Goal: Transaction & Acquisition: Purchase product/service

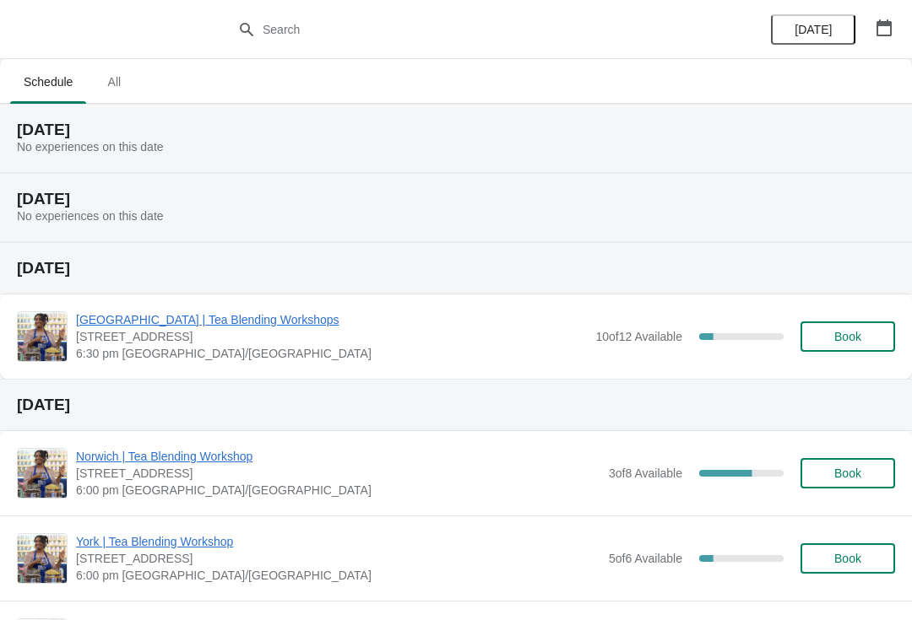
click at [882, 29] on icon "button" at bounding box center [883, 27] width 17 height 17
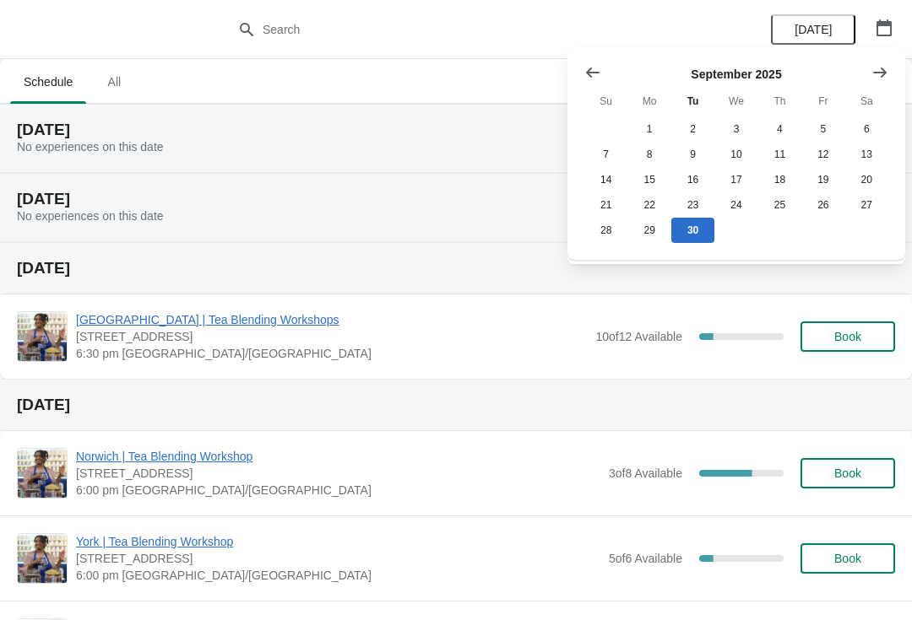
click at [885, 60] on button "Show next month, October 2025" at bounding box center [879, 72] width 30 height 30
click at [790, 230] on button "30" at bounding box center [779, 230] width 43 height 25
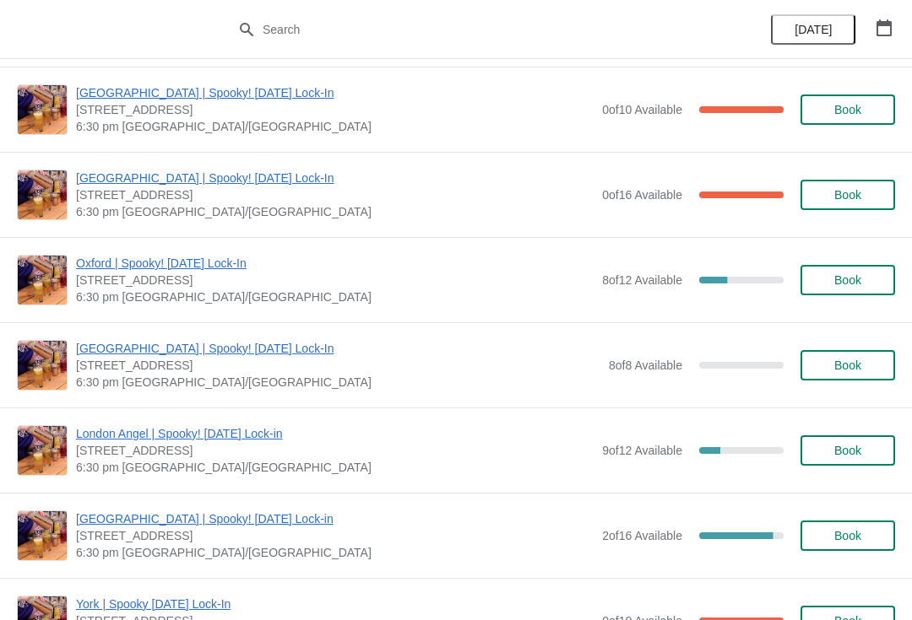
scroll to position [777, 0]
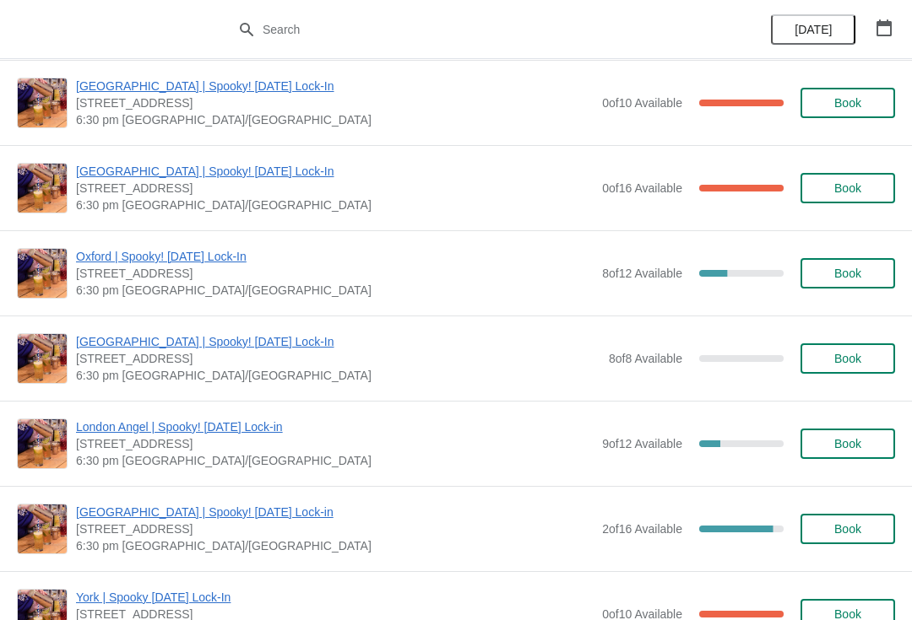
click at [810, 288] on button "Book" at bounding box center [847, 273] width 95 height 30
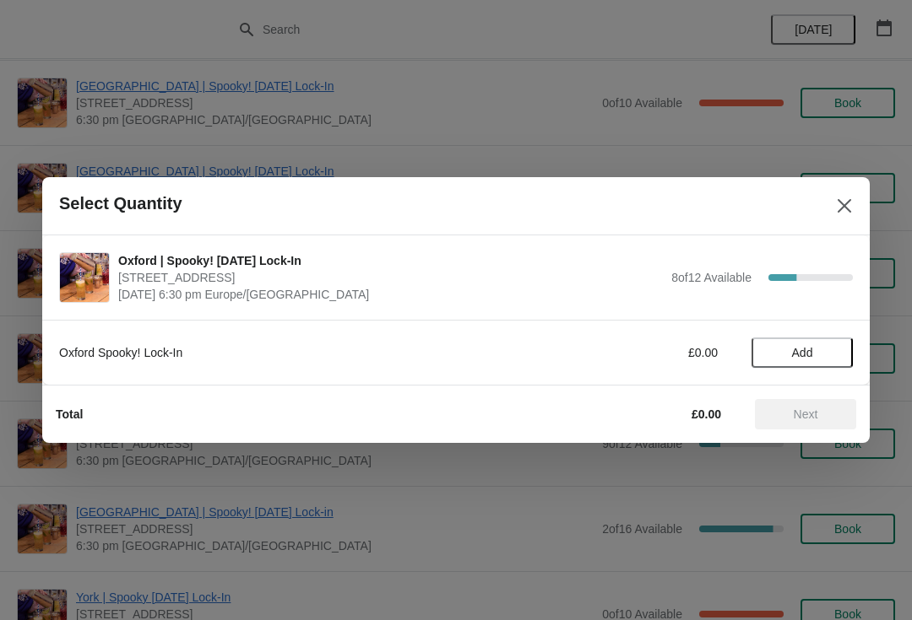
click at [794, 355] on span "Add" at bounding box center [802, 353] width 21 height 14
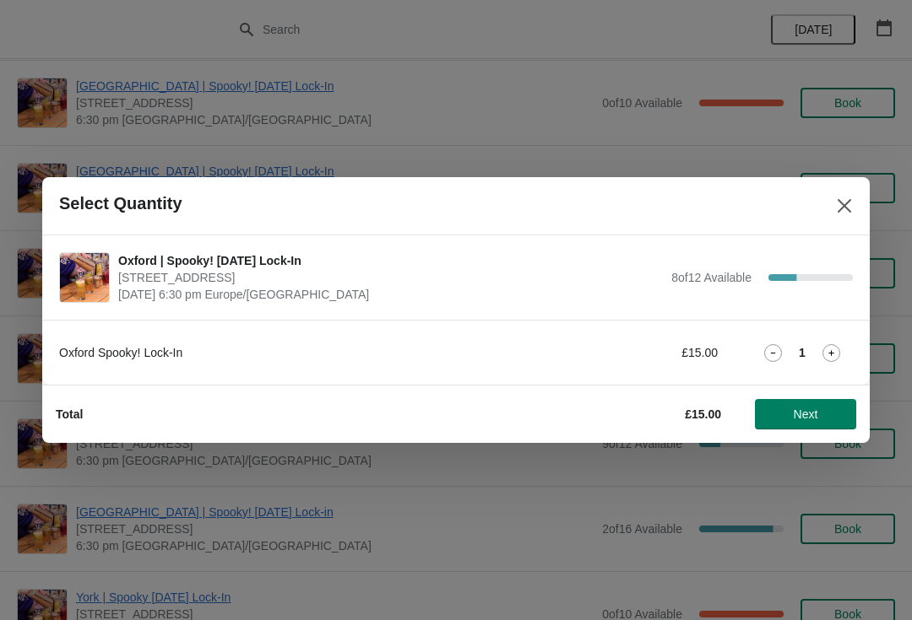
click at [830, 348] on icon at bounding box center [831, 353] width 18 height 18
click at [824, 410] on span "Next" at bounding box center [805, 415] width 74 height 14
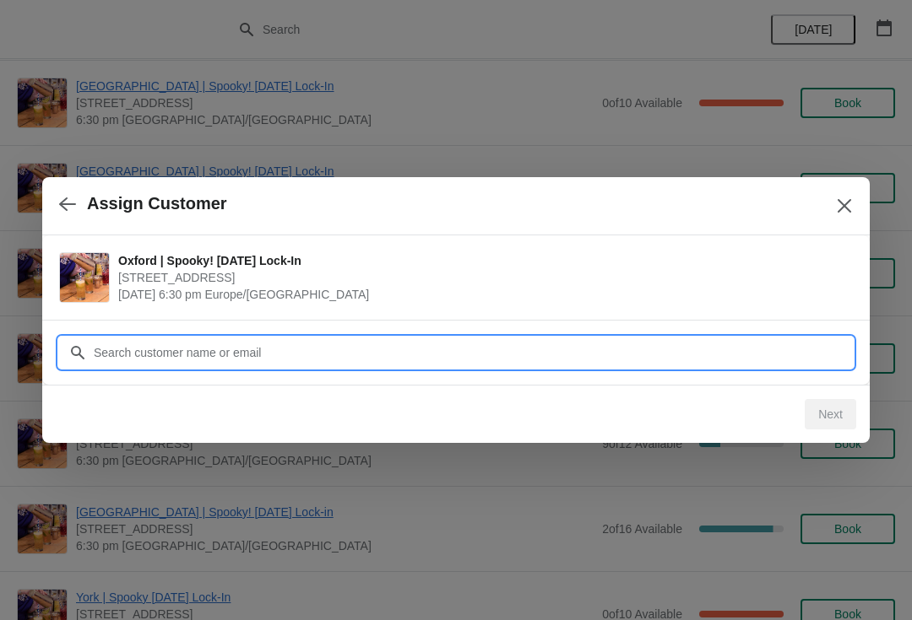
click at [158, 338] on input "Customer" at bounding box center [473, 353] width 760 height 30
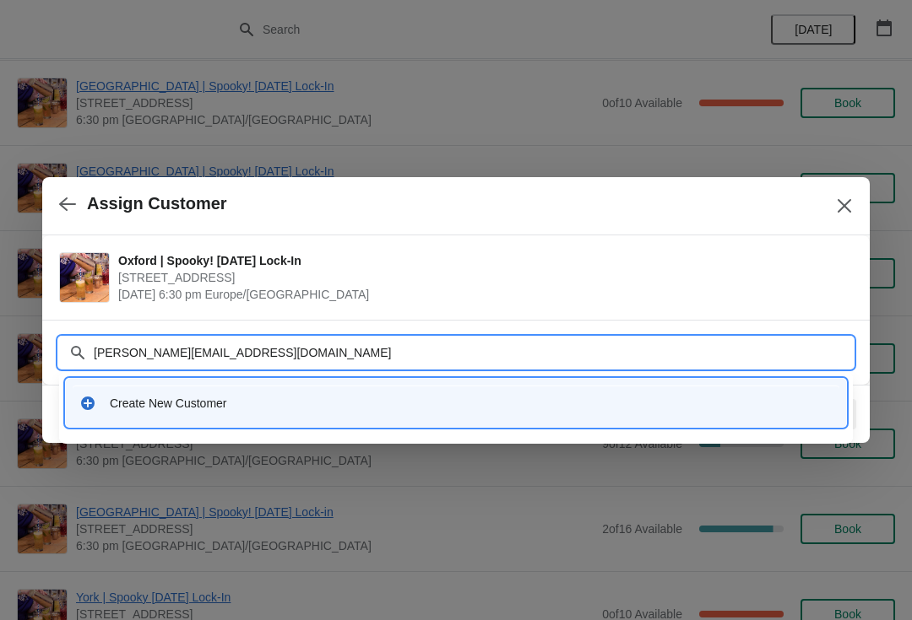
type input "[PERSON_NAME][EMAIL_ADDRESS][DOMAIN_NAME]"
click at [732, 405] on div "Create New Customer" at bounding box center [471, 403] width 723 height 17
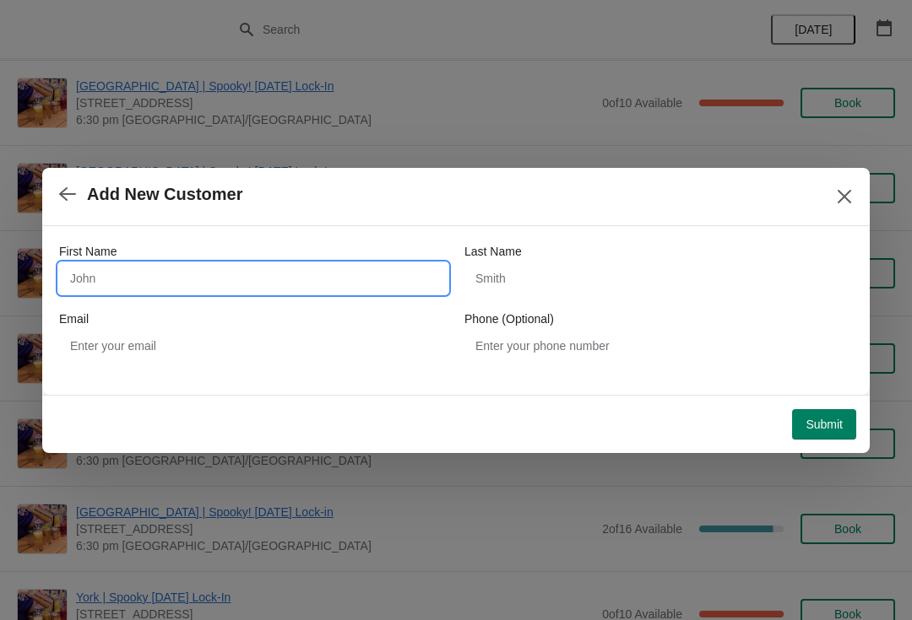
click at [133, 273] on input "First Name" at bounding box center [253, 278] width 388 height 30
type input "[PERSON_NAME]"
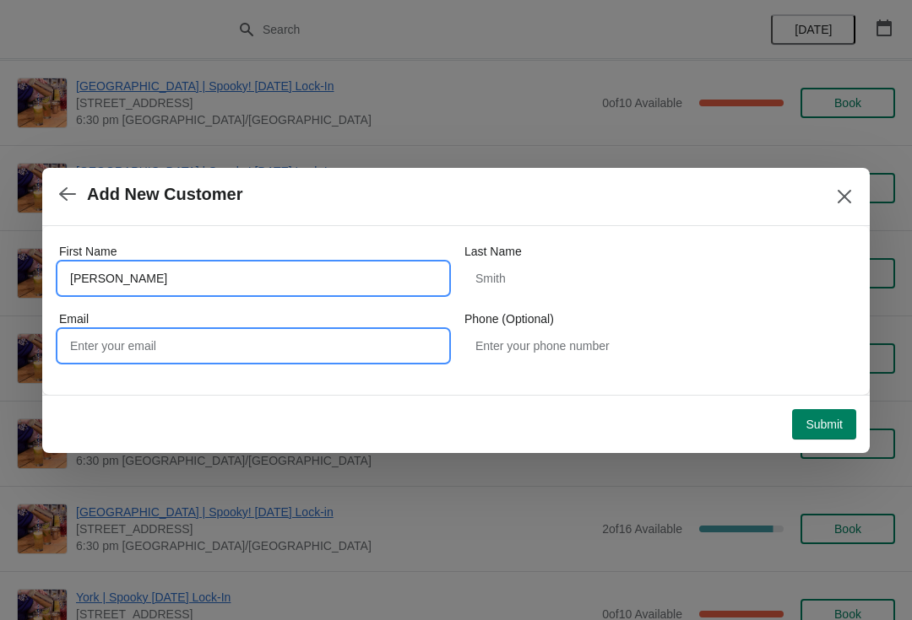
click at [286, 331] on input "Email" at bounding box center [253, 346] width 388 height 30
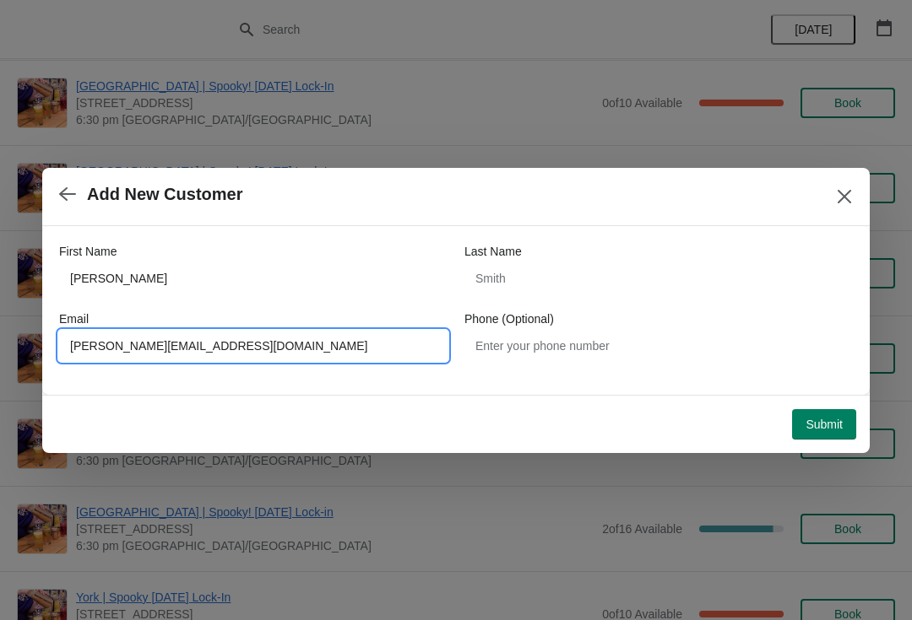
type input "[PERSON_NAME][EMAIL_ADDRESS][DOMAIN_NAME]"
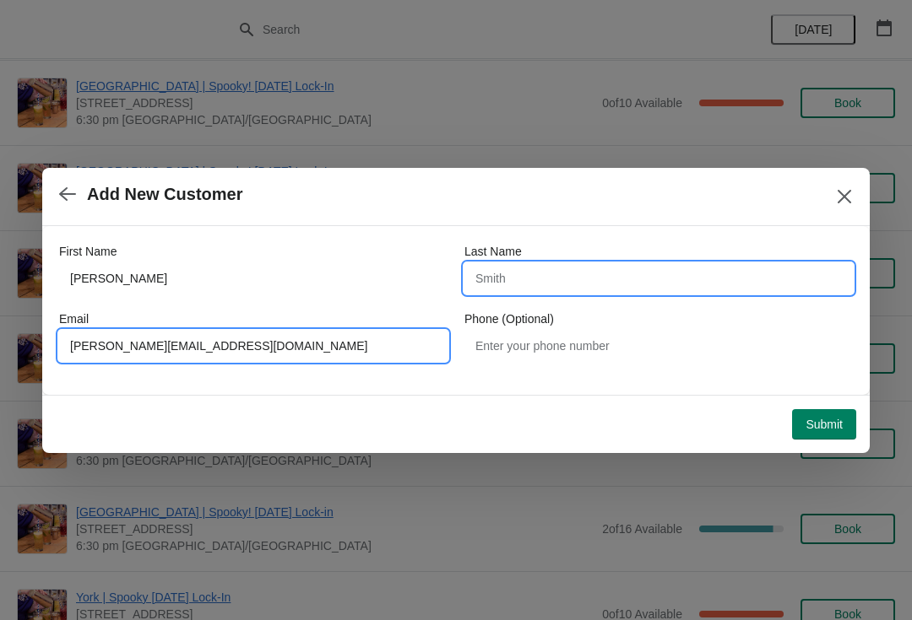
click at [624, 286] on input "Last Name" at bounding box center [658, 278] width 388 height 30
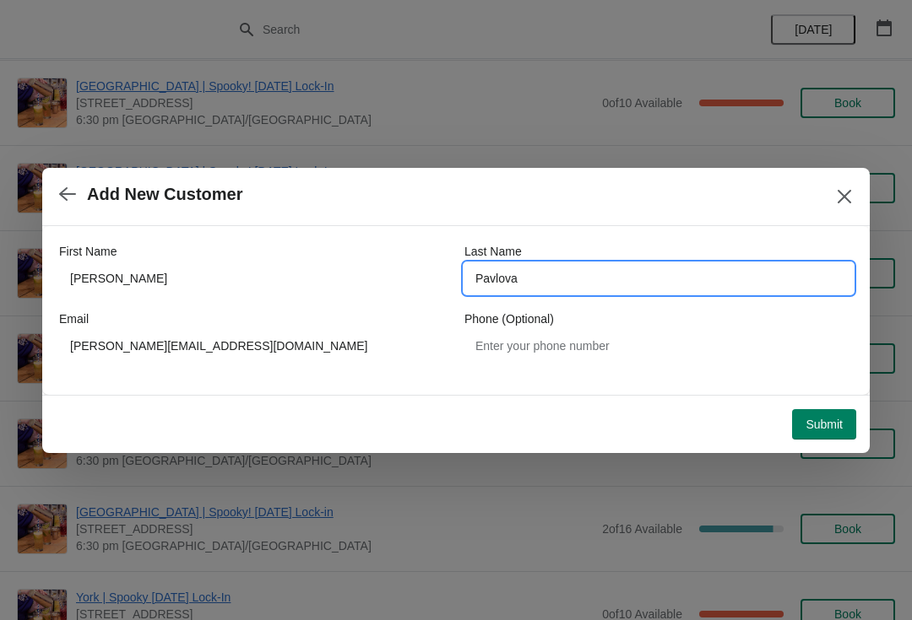
type input "Pavlova"
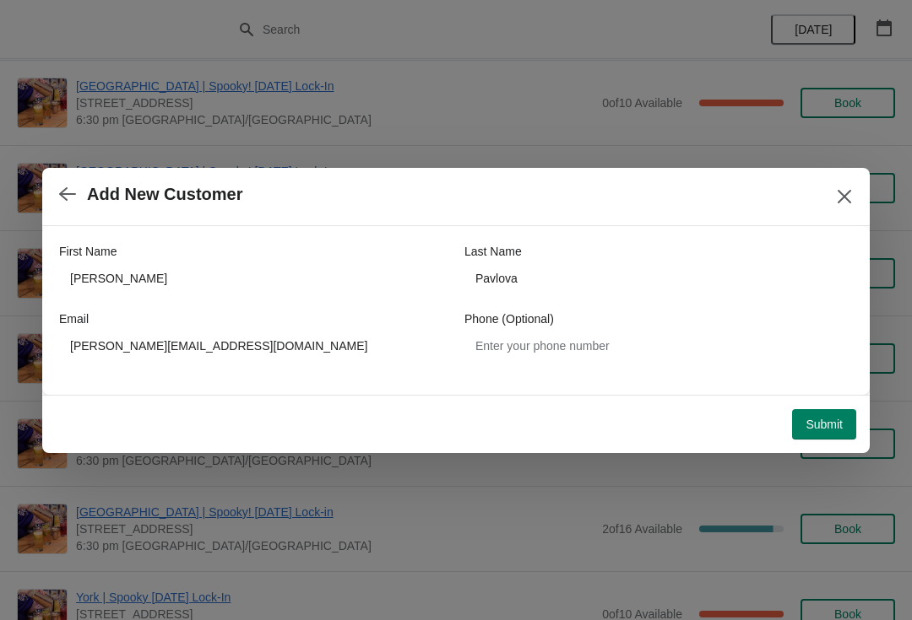
click at [805, 430] on span "Submit" at bounding box center [823, 425] width 37 height 14
click at [56, 183] on button "button" at bounding box center [67, 194] width 30 height 33
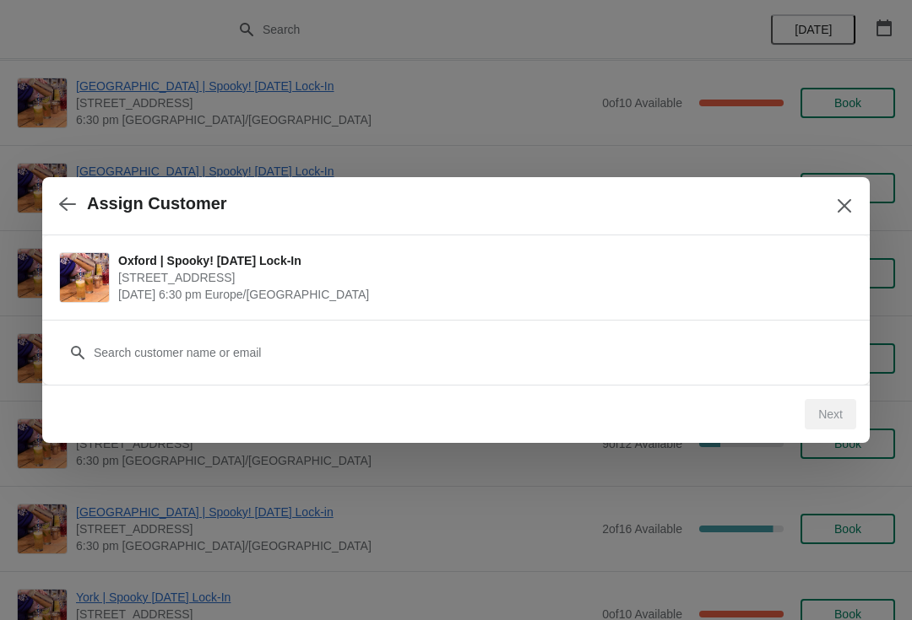
click at [105, 333] on div "Customer" at bounding box center [455, 344] width 793 height 47
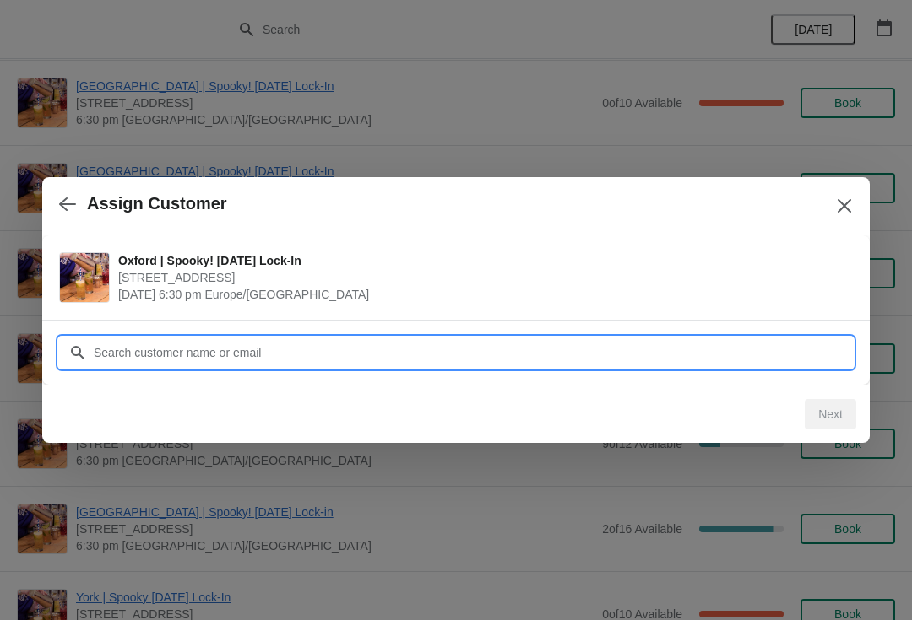
click at [129, 349] on input "Customer" at bounding box center [473, 353] width 760 height 30
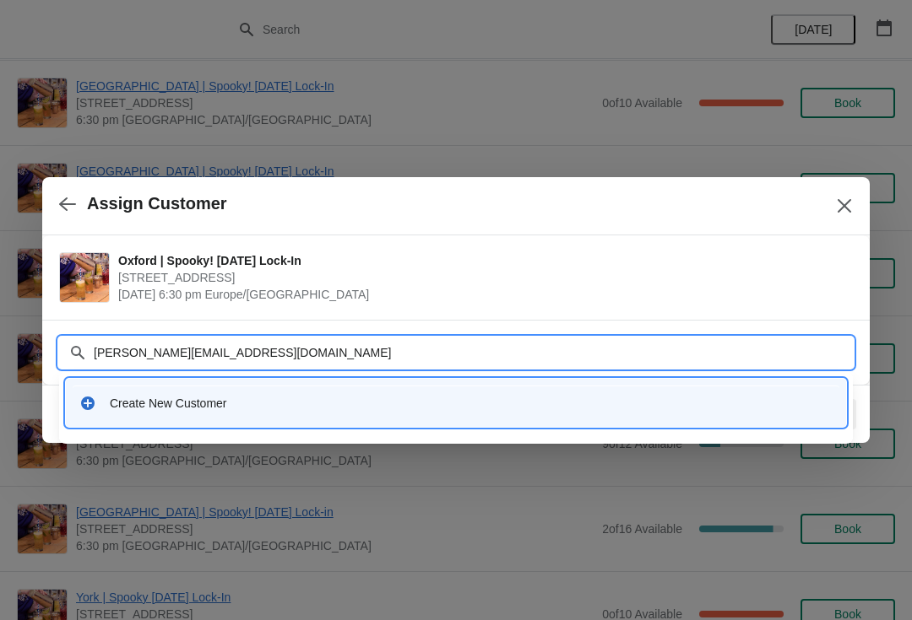
type input "[PERSON_NAME][EMAIL_ADDRESS][DOMAIN_NAME]"
click at [765, 405] on div "Create New Customer" at bounding box center [471, 403] width 723 height 17
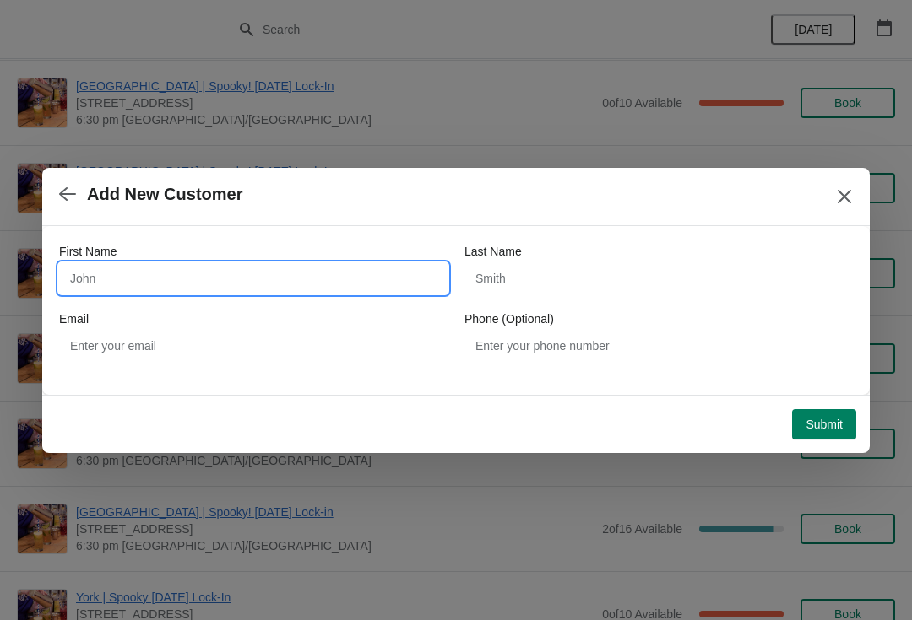
click at [138, 273] on input "First Name" at bounding box center [253, 278] width 388 height 30
type input "[PERSON_NAME]"
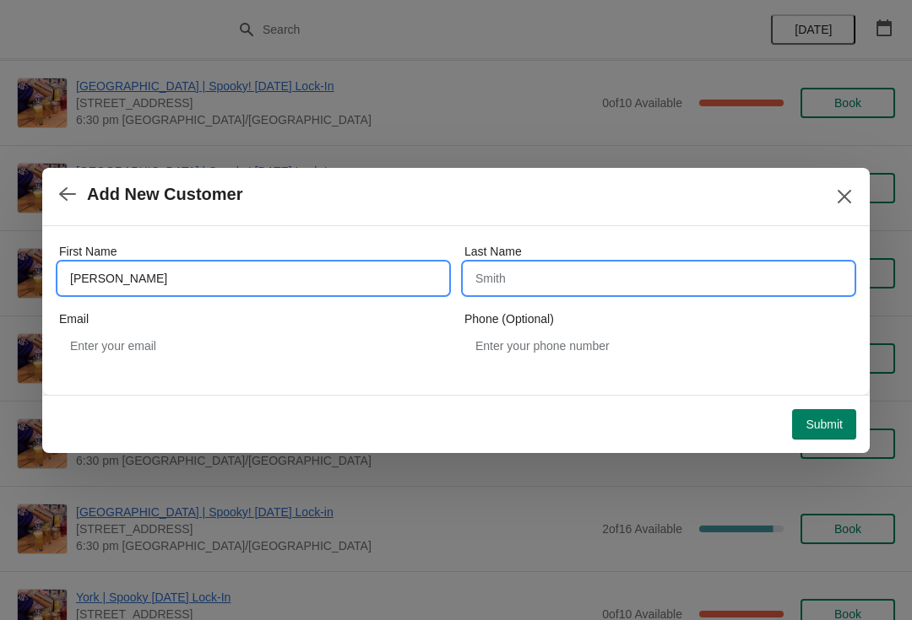
click at [604, 278] on input "Last Name" at bounding box center [658, 278] width 388 height 30
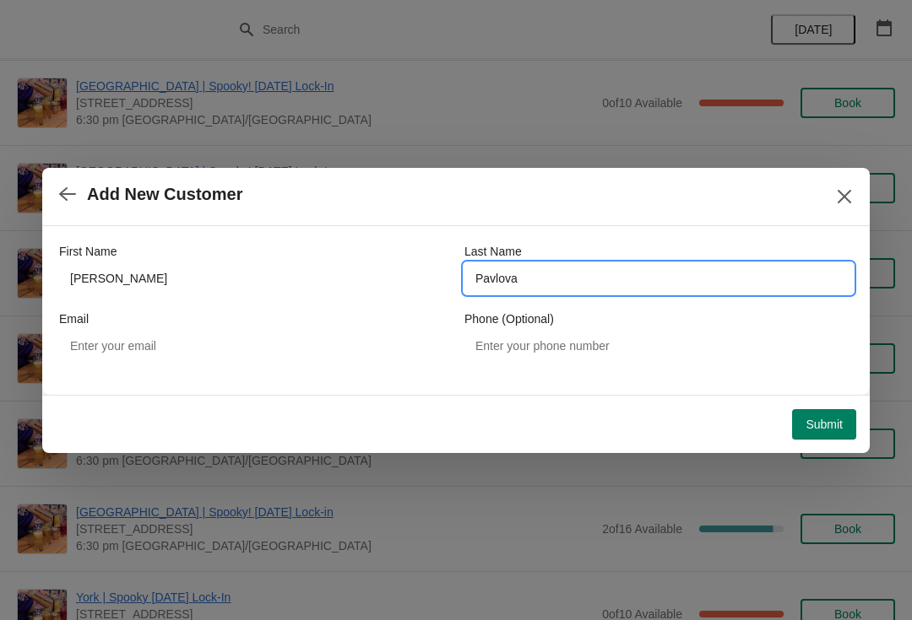
type input "Pavlova"
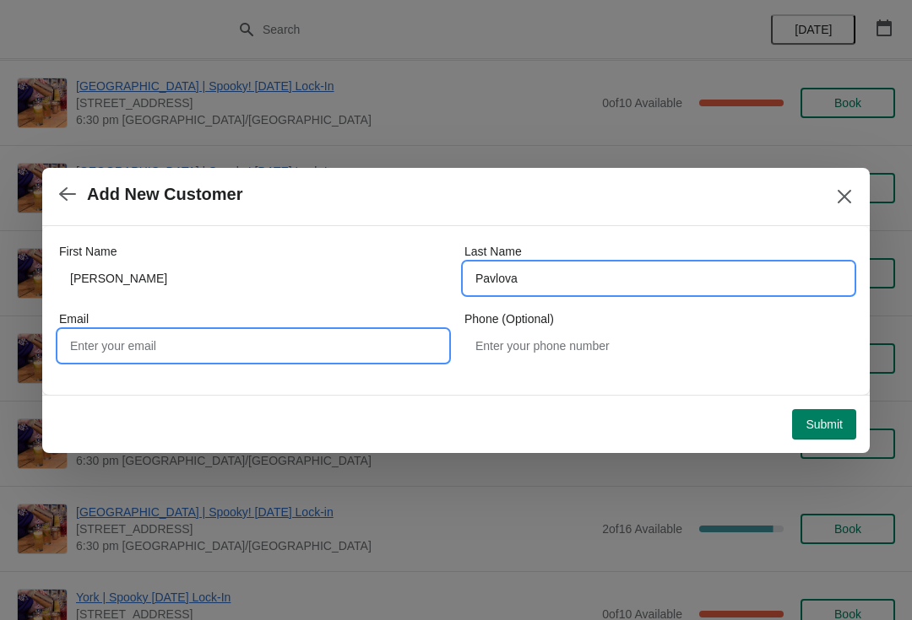
click at [294, 334] on input "Email" at bounding box center [253, 346] width 388 height 30
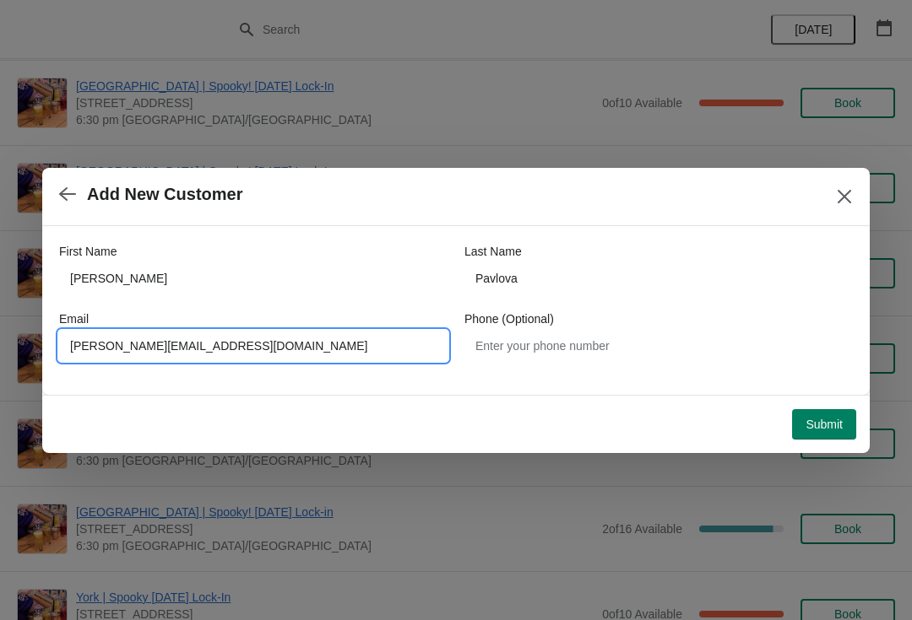
type input "[PERSON_NAME][EMAIL_ADDRESS][DOMAIN_NAME]"
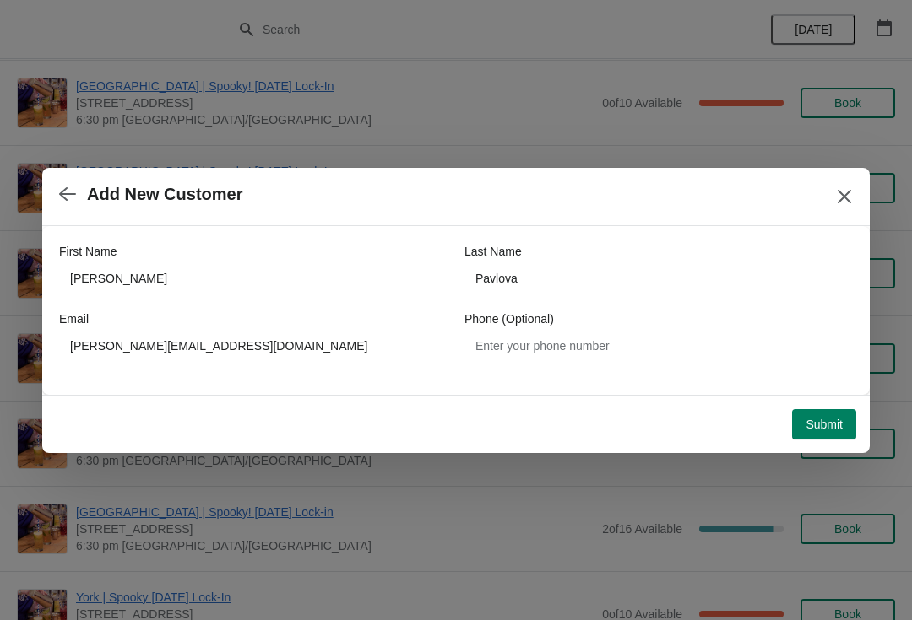
click at [824, 418] on span "Submit" at bounding box center [823, 425] width 37 height 14
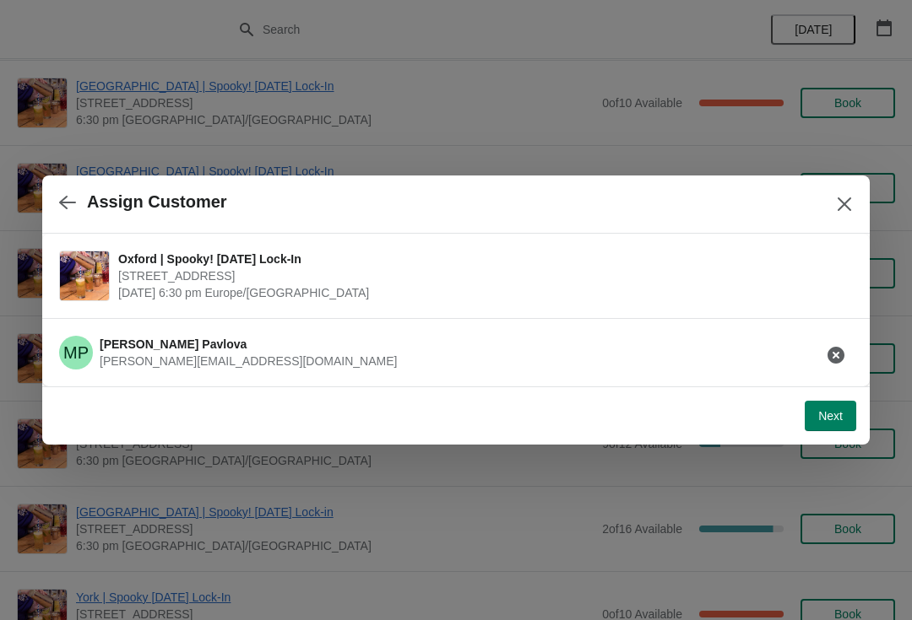
click at [842, 405] on button "Next" at bounding box center [829, 416] width 51 height 30
select select "No"
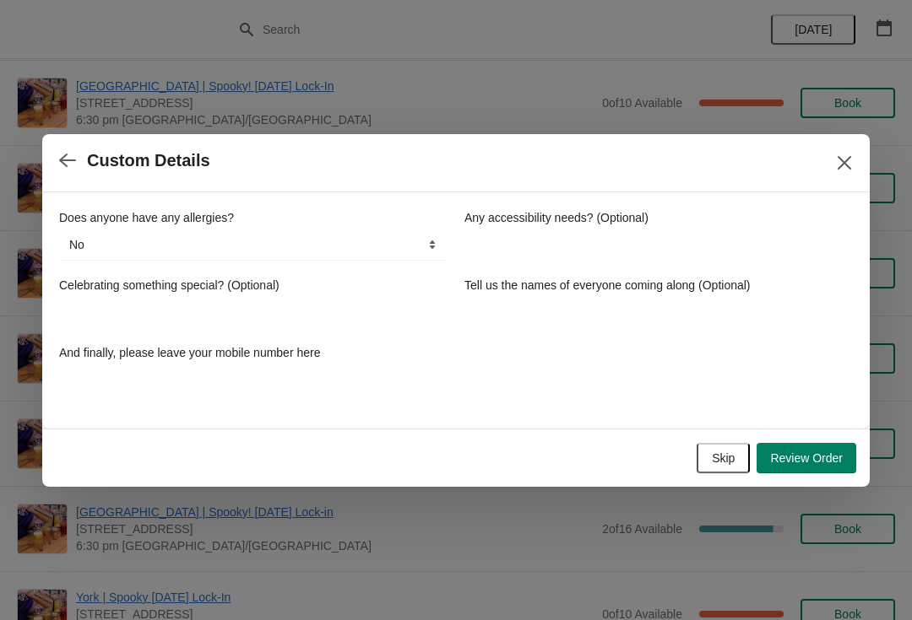
click at [803, 447] on button "Review Order" at bounding box center [806, 458] width 100 height 30
